Goal: Contribute content: Contribute content

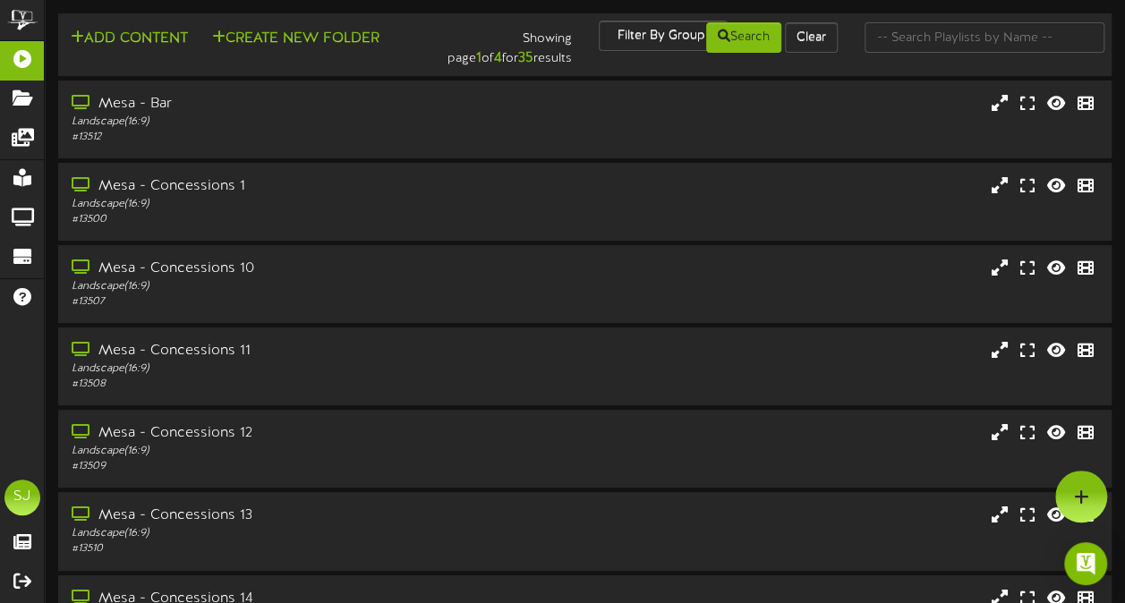
click at [986, 17] on td "Add Content Create New Folder Showing page 1 of 4 for 35 results Filter By Grou…" at bounding box center [585, 44] width 1054 height 63
click at [981, 32] on input "text" at bounding box center [985, 37] width 240 height 30
type input "t"
type input "theater"
click at [294, 363] on div "Portrait ( 9:16 )" at bounding box center [277, 369] width 414 height 15
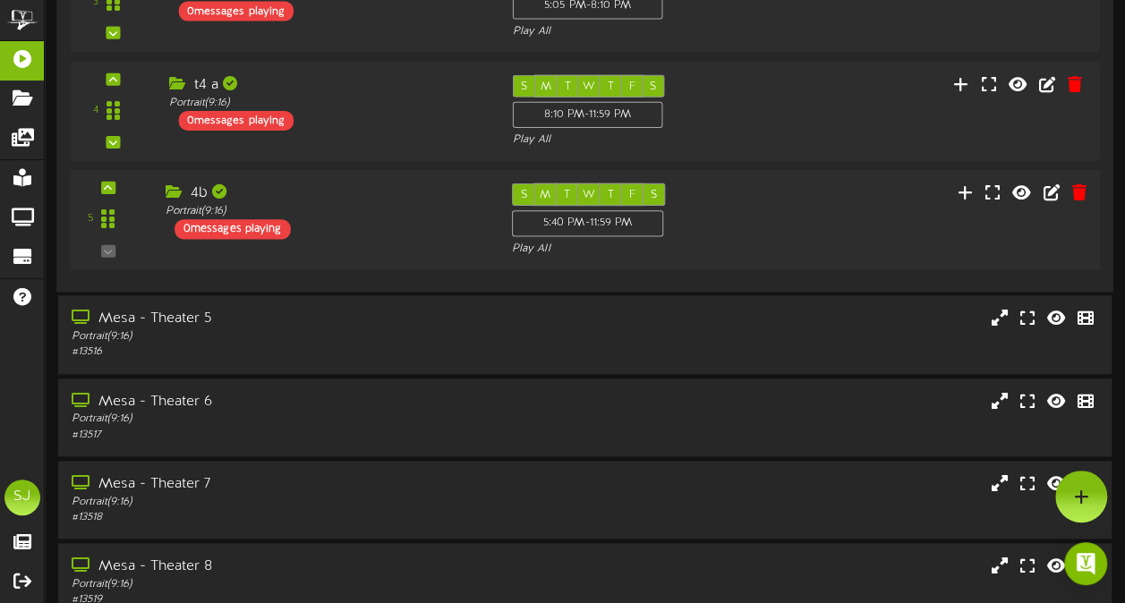
scroll to position [332, 0]
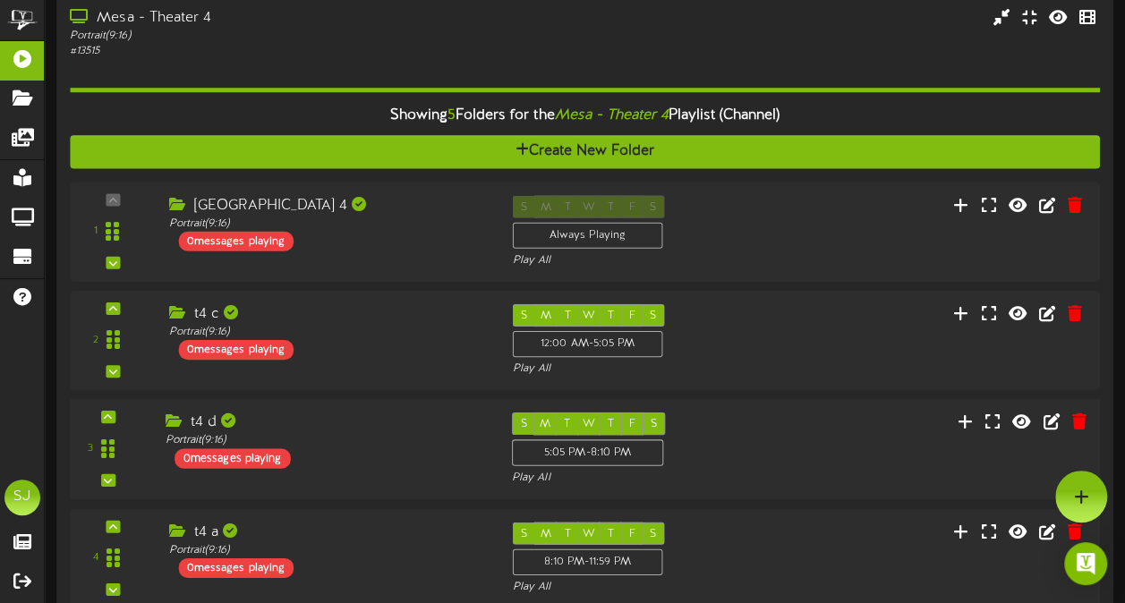
click at [374, 440] on div "Portrait ( 9:16 )" at bounding box center [326, 440] width 320 height 15
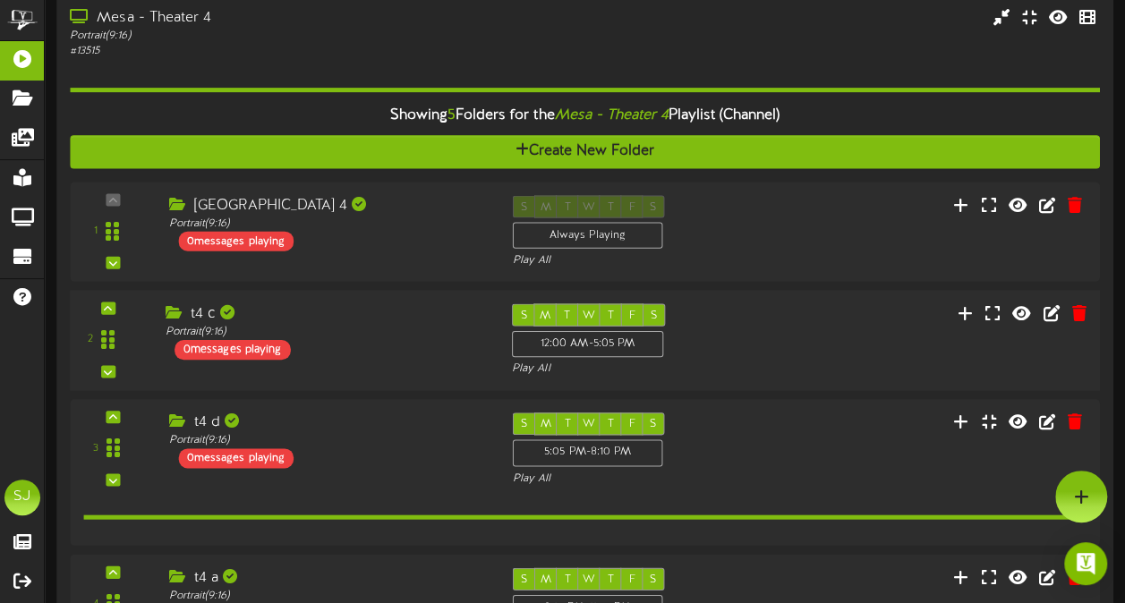
click at [388, 354] on div "t4 c Portrait ( 9:16 ) 0 messages playing" at bounding box center [324, 332] width 346 height 56
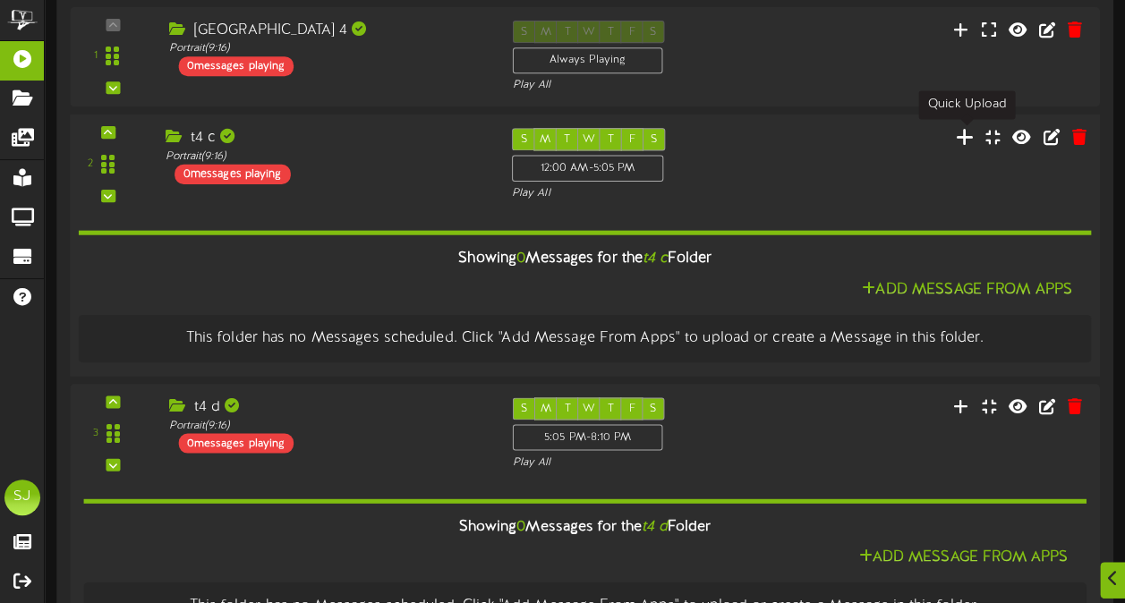
click at [970, 127] on icon at bounding box center [965, 137] width 19 height 20
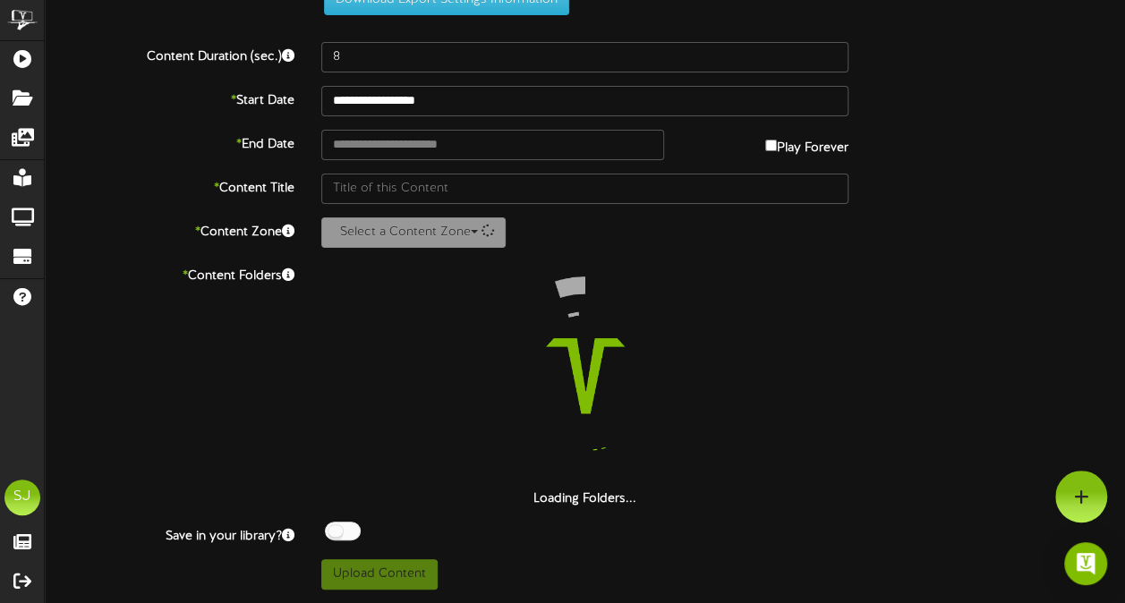
scroll to position [65, 0]
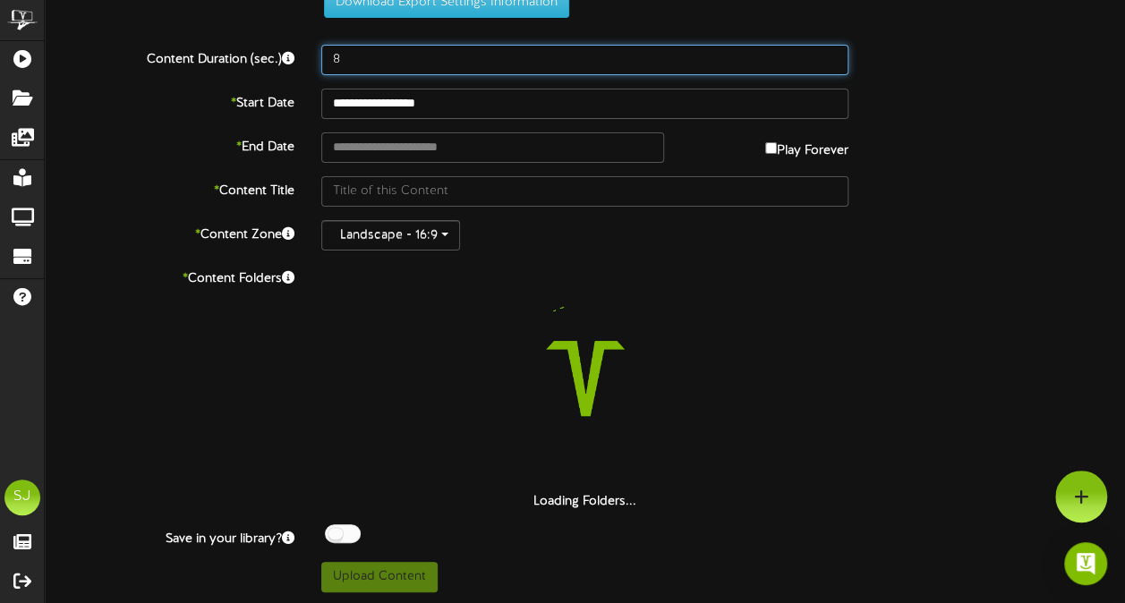
click at [414, 55] on input "8" at bounding box center [584, 60] width 527 height 30
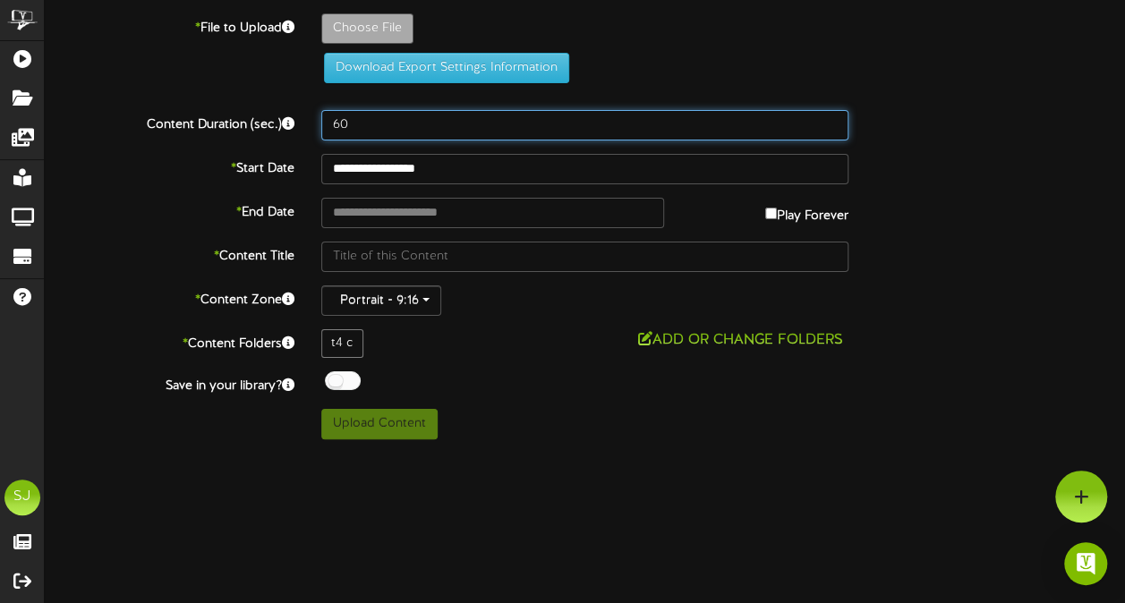
scroll to position [0, 0]
type input "60"
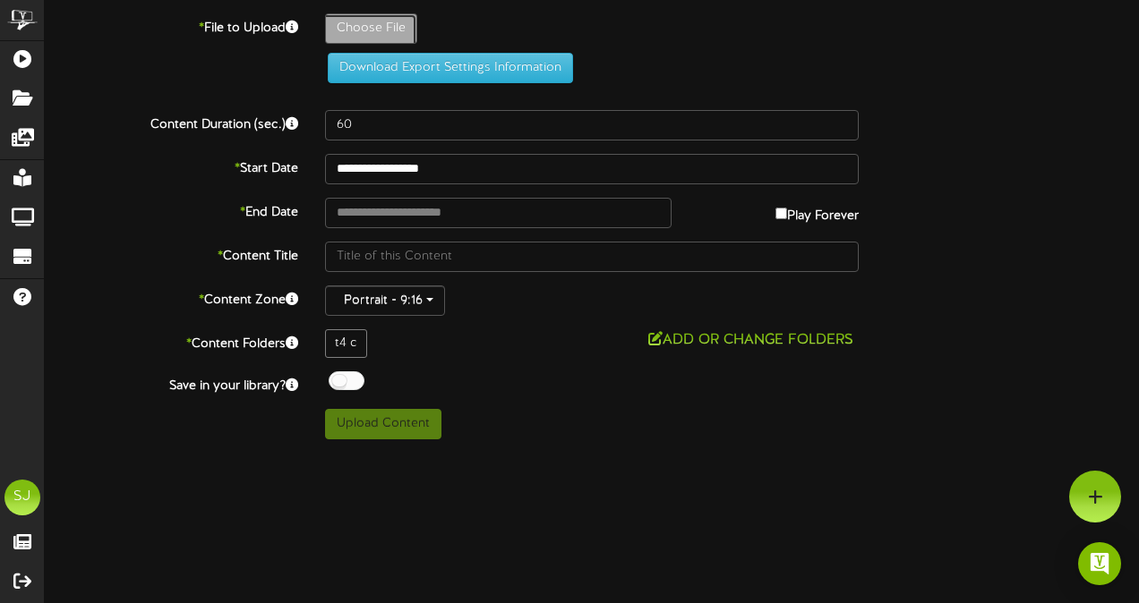
type input "**********"
type input "TheLongWalk"
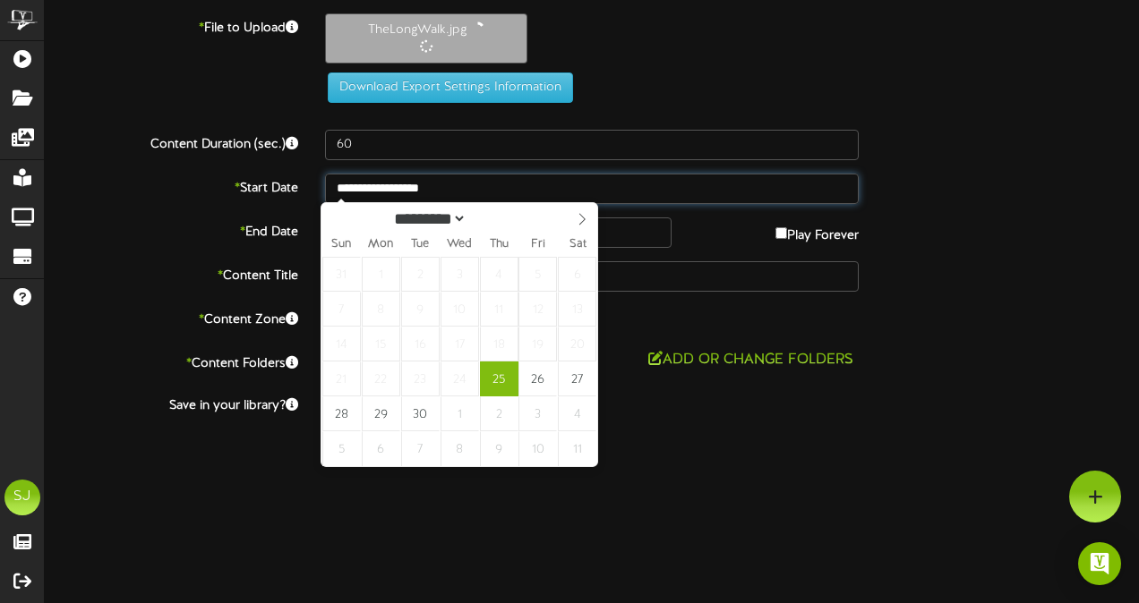
click at [460, 181] on input "**********" at bounding box center [591, 189] width 533 height 30
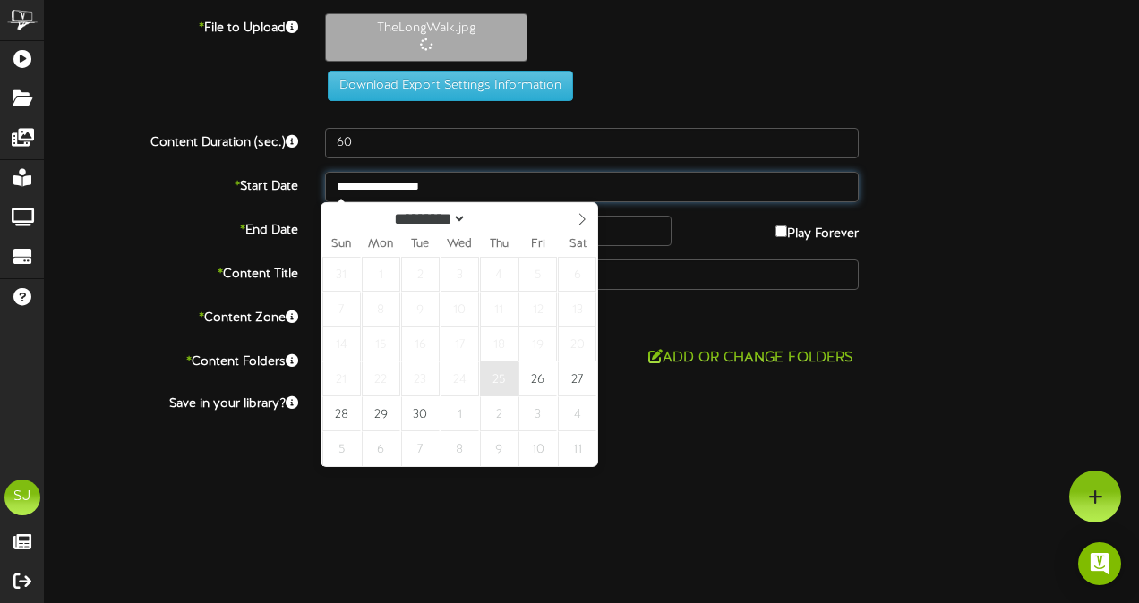
type input "**********"
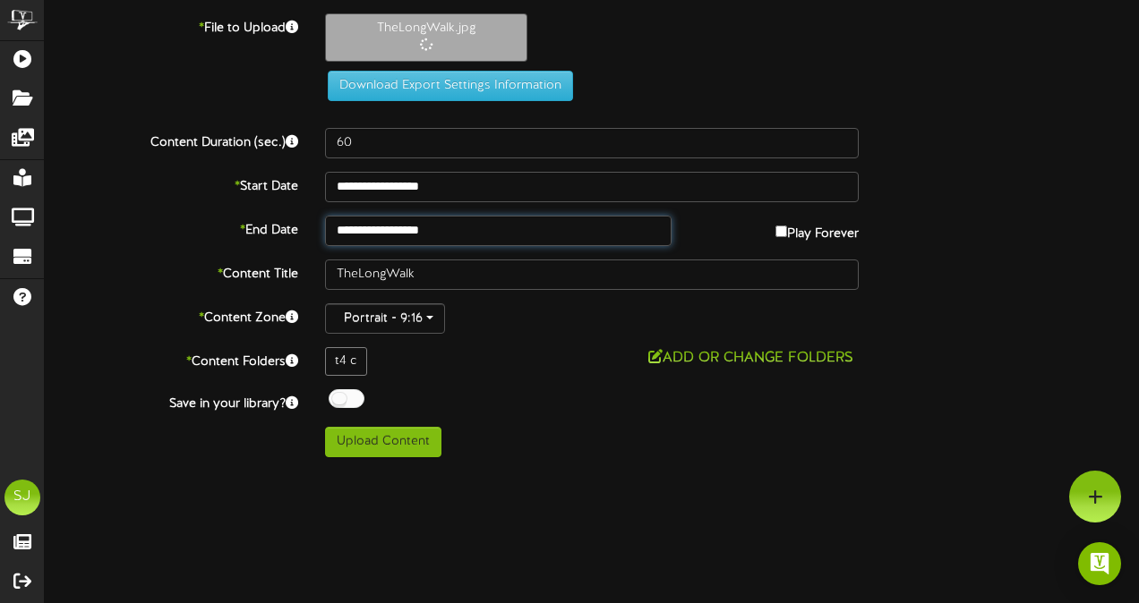
click at [482, 234] on input "**********" at bounding box center [498, 231] width 346 height 30
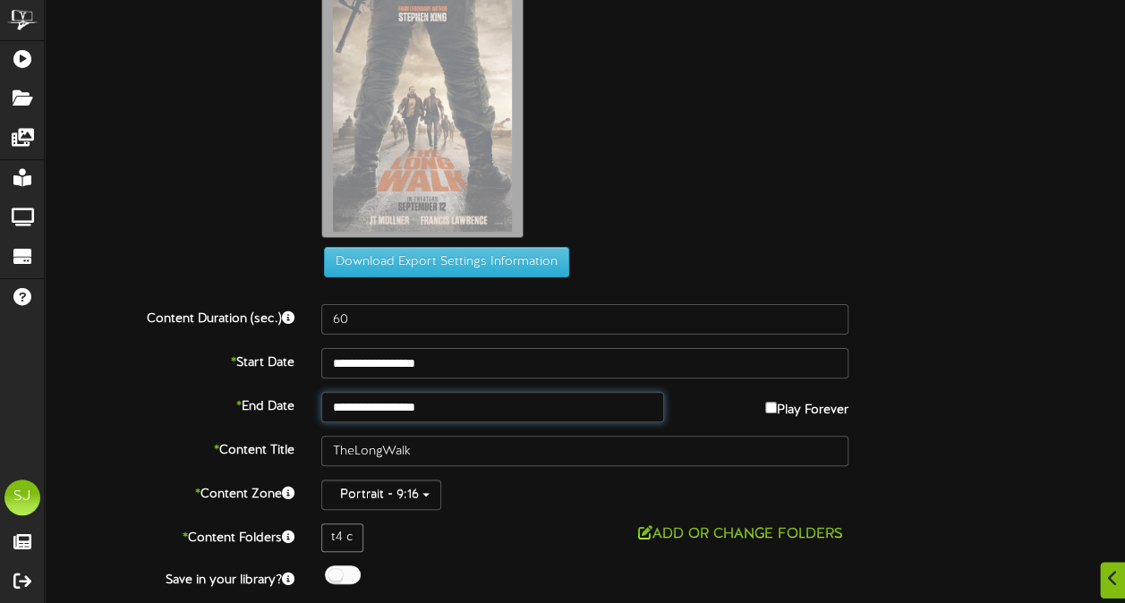
scroll to position [111, 0]
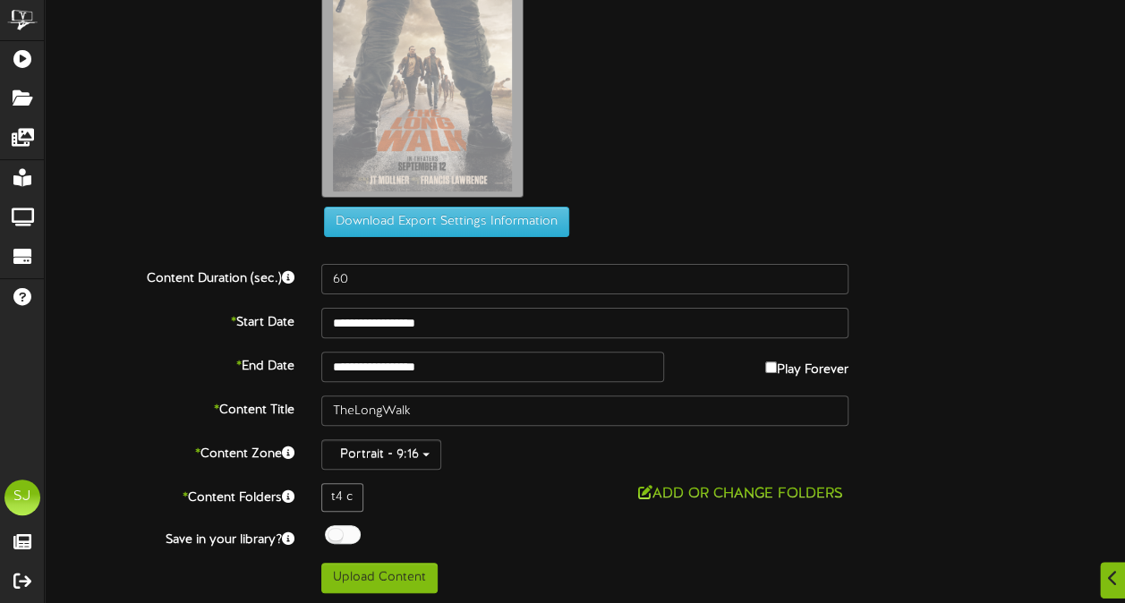
click at [346, 530] on div at bounding box center [343, 534] width 36 height 19
click at [369, 574] on button "Upload Content" at bounding box center [379, 578] width 116 height 30
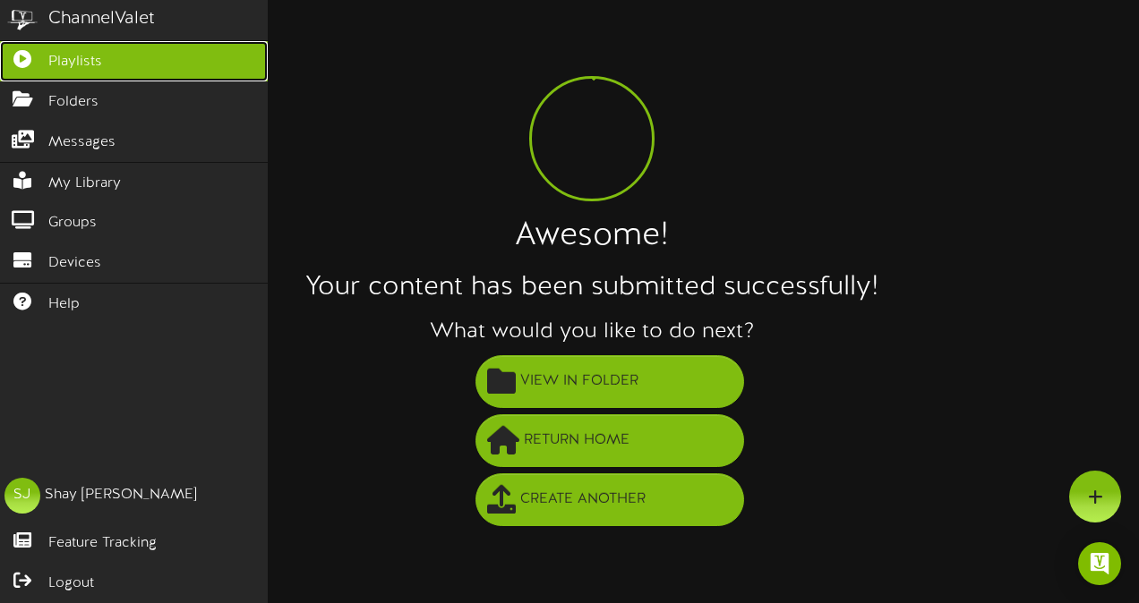
click at [28, 44] on link "Playlists" at bounding box center [134, 61] width 268 height 40
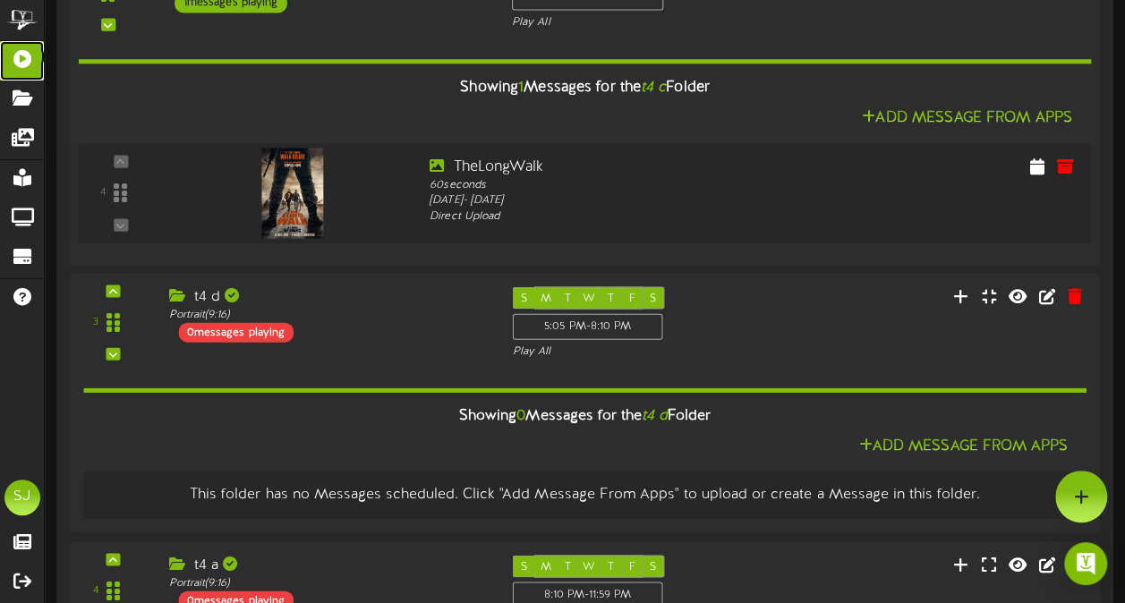
scroll to position [661, 0]
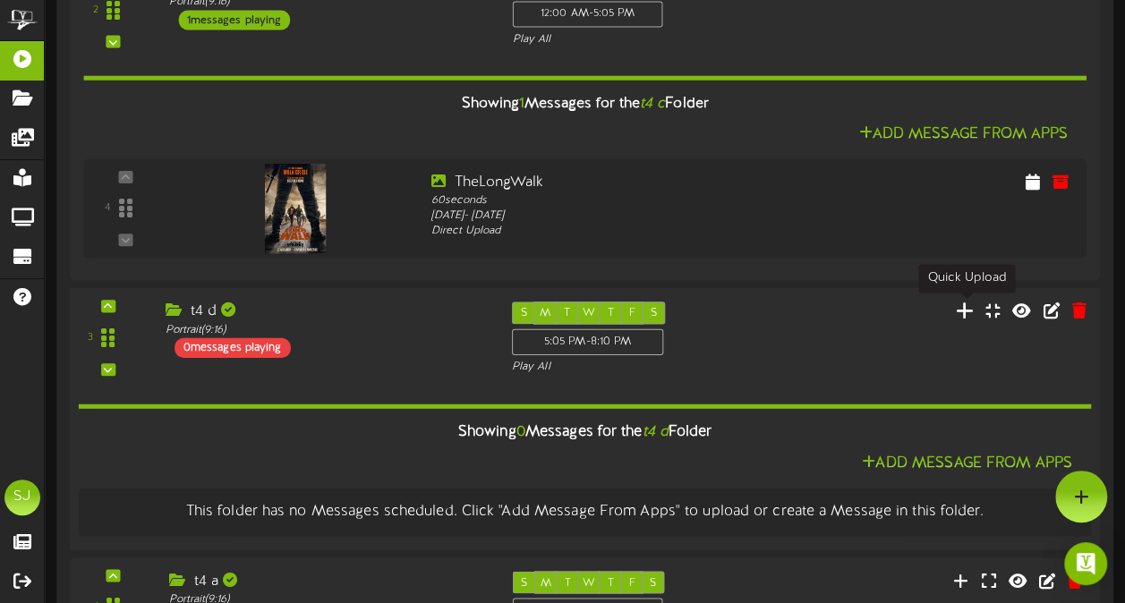
click at [969, 303] on icon at bounding box center [965, 311] width 19 height 20
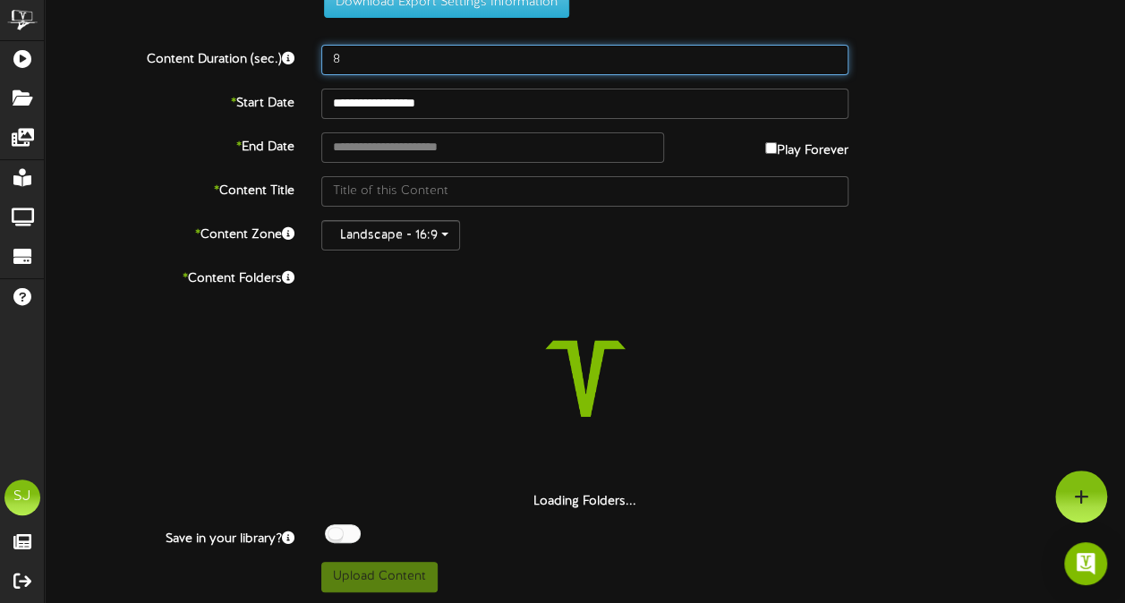
click at [414, 58] on input "8" at bounding box center [584, 60] width 527 height 30
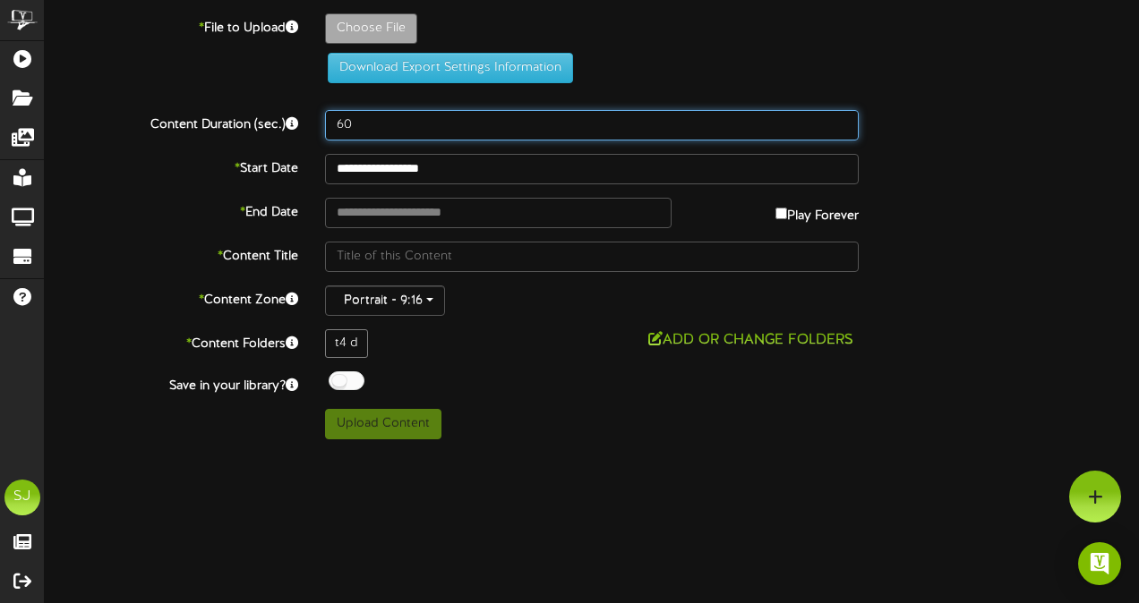
type input "60"
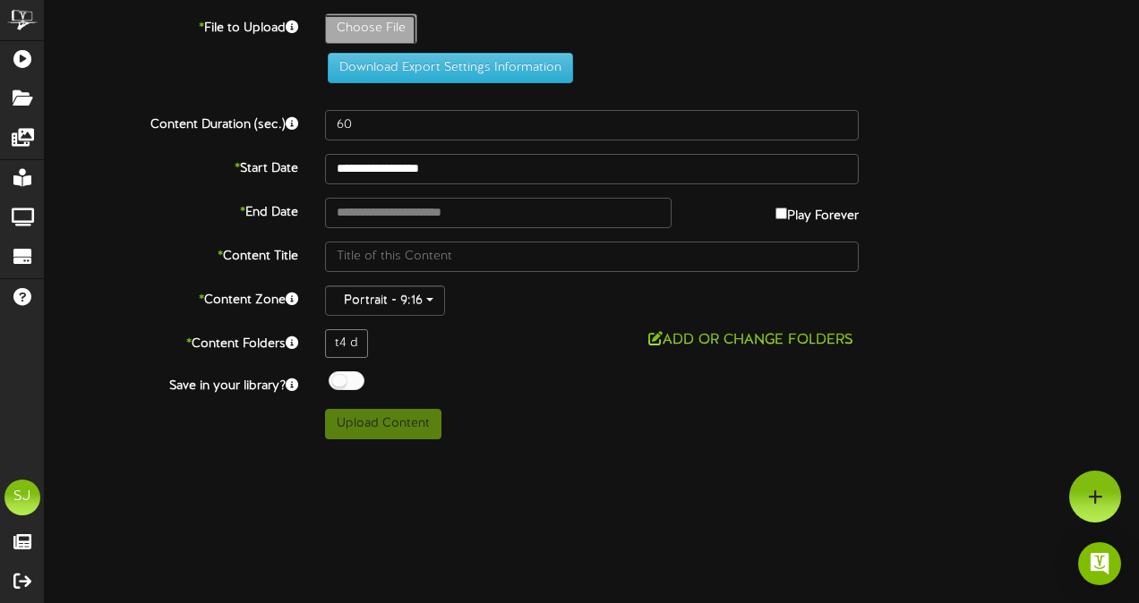
click at [423, 208] on input "text" at bounding box center [498, 213] width 346 height 30
type input "**********"
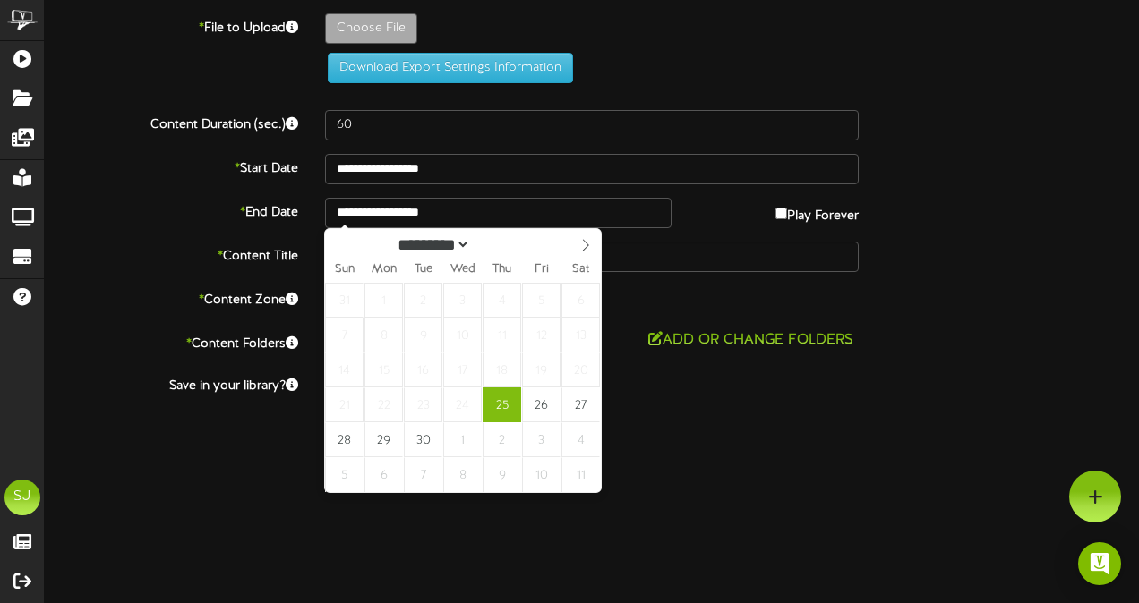
click at [922, 172] on div "**********" at bounding box center [591, 169] width 1121 height 30
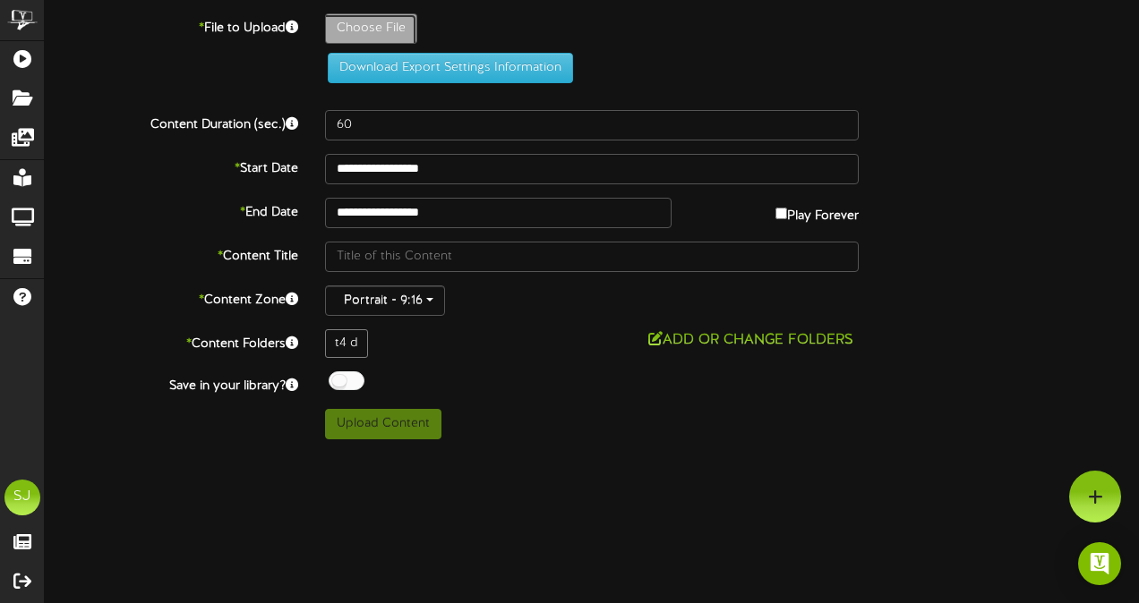
type input "**********"
type input "TheStrangers"
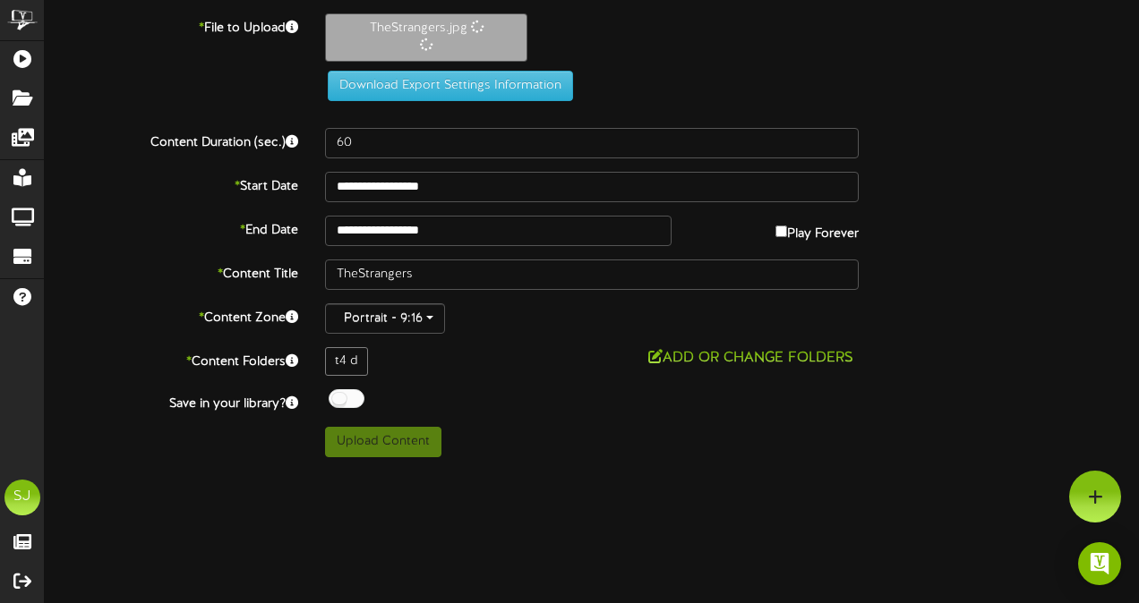
click at [360, 390] on div at bounding box center [347, 398] width 36 height 19
click at [503, 408] on div "Off On" at bounding box center [591, 400] width 533 height 23
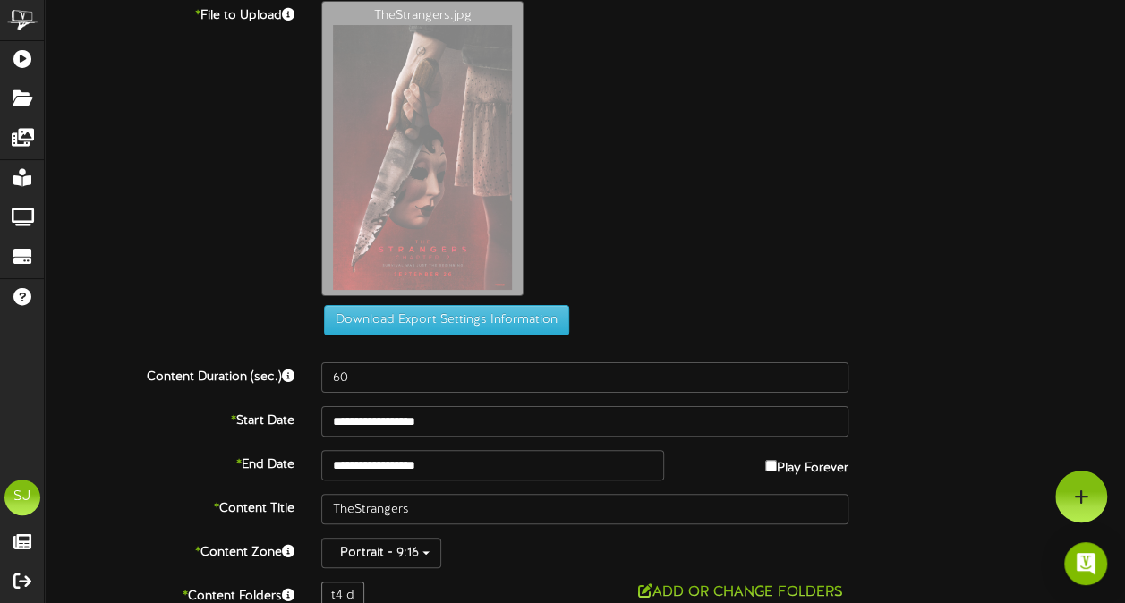
scroll to position [111, 0]
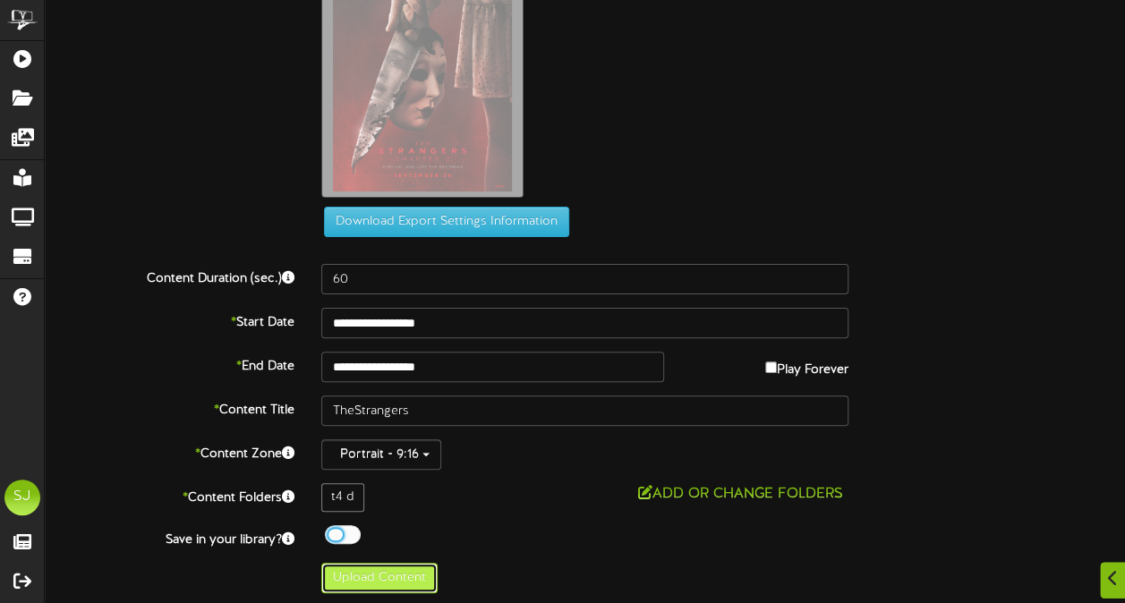
click at [372, 563] on button "Upload Content" at bounding box center [379, 578] width 116 height 30
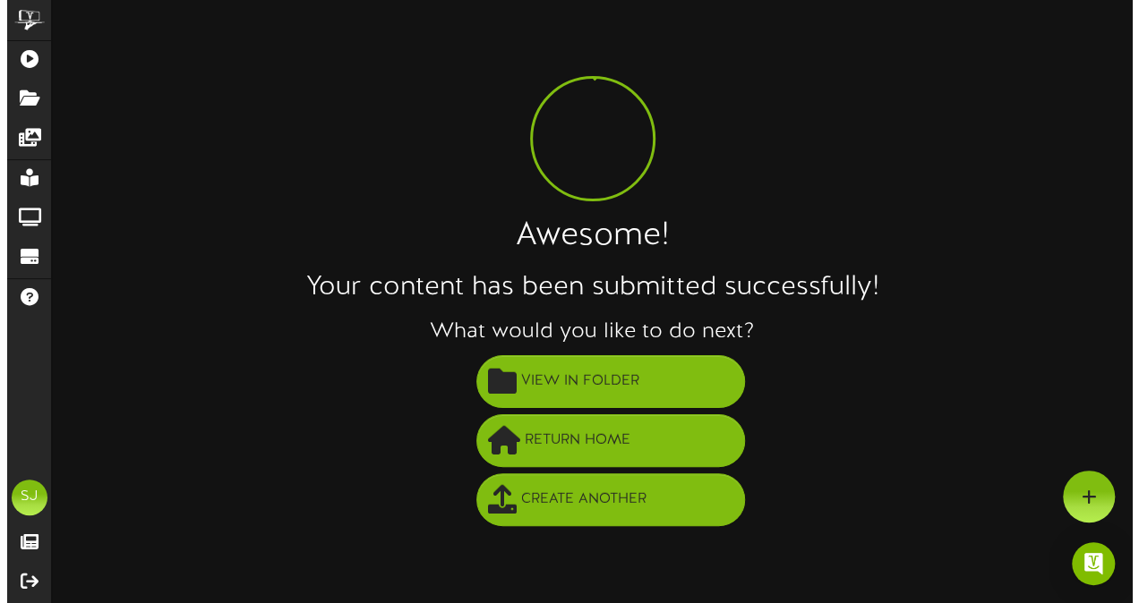
scroll to position [0, 0]
